Goal: Register for event/course

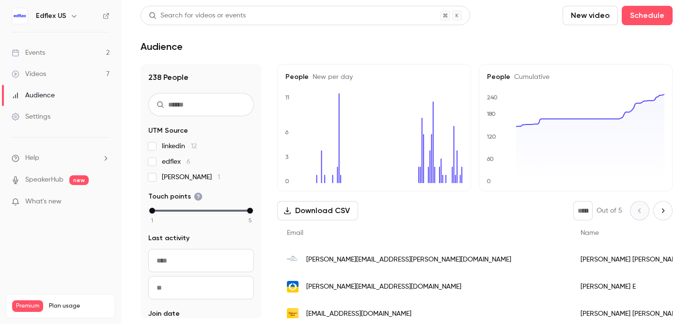
click at [50, 53] on link "Events 2" at bounding box center [60, 52] width 121 height 21
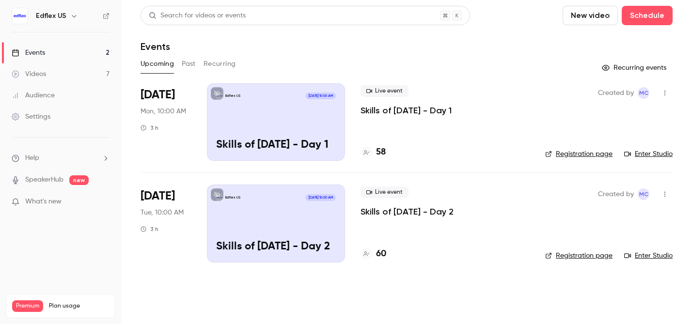
click at [398, 216] on p "Skills of [DATE] - Day 2" at bounding box center [406, 212] width 93 height 12
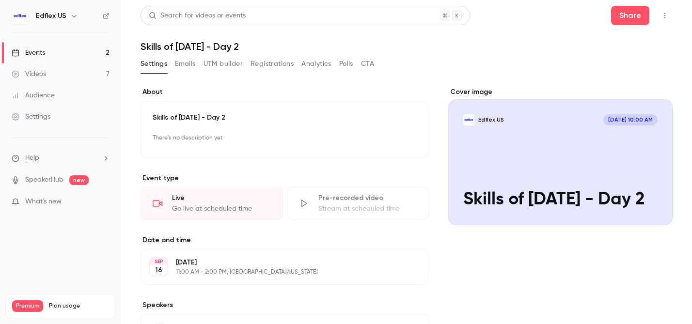
click at [668, 14] on icon "button" at bounding box center [665, 15] width 8 height 7
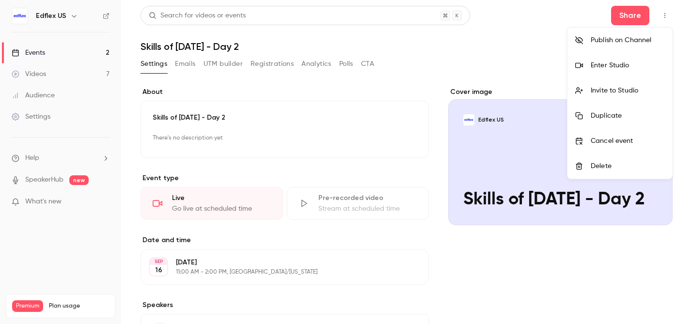
click at [616, 69] on div "Enter Studio" at bounding box center [627, 66] width 74 height 10
